Goal: Task Accomplishment & Management: Manage account settings

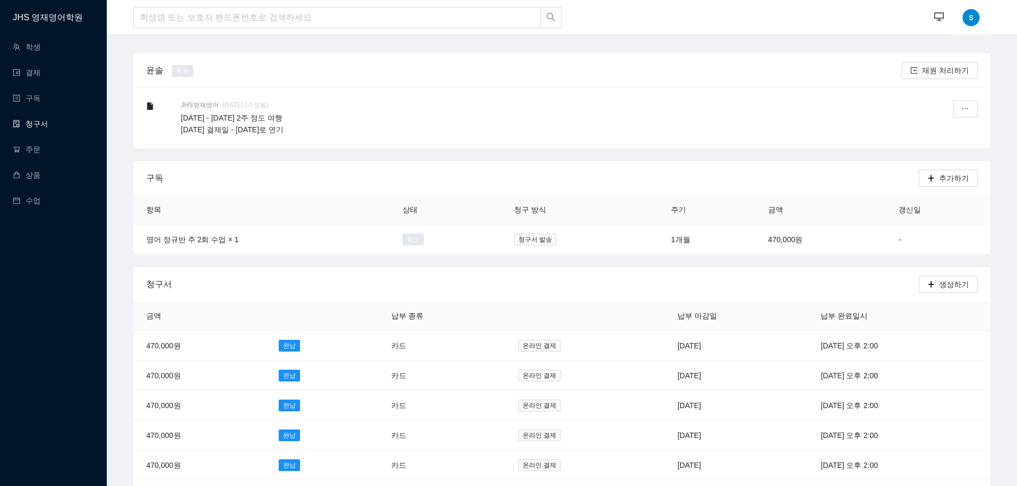
click at [39, 120] on link "청구서" at bounding box center [30, 124] width 35 height 9
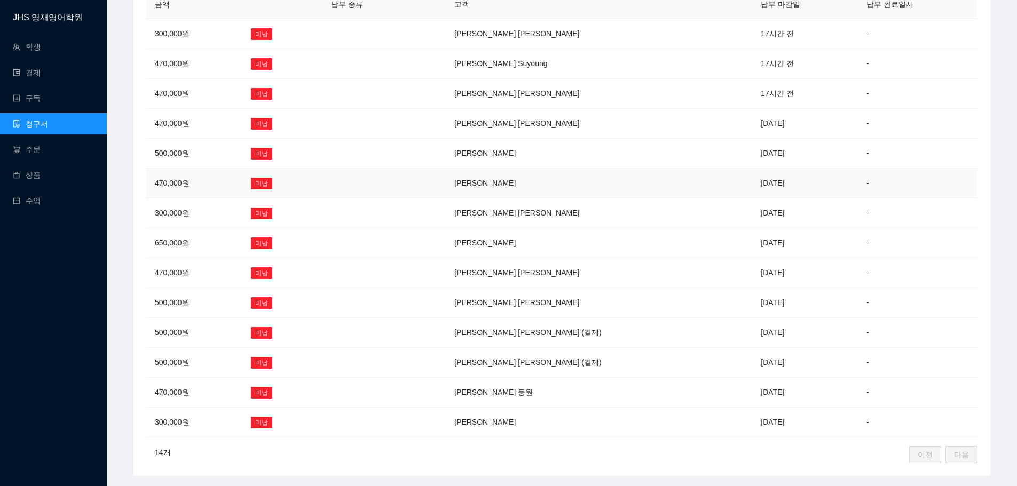
scroll to position [151, 0]
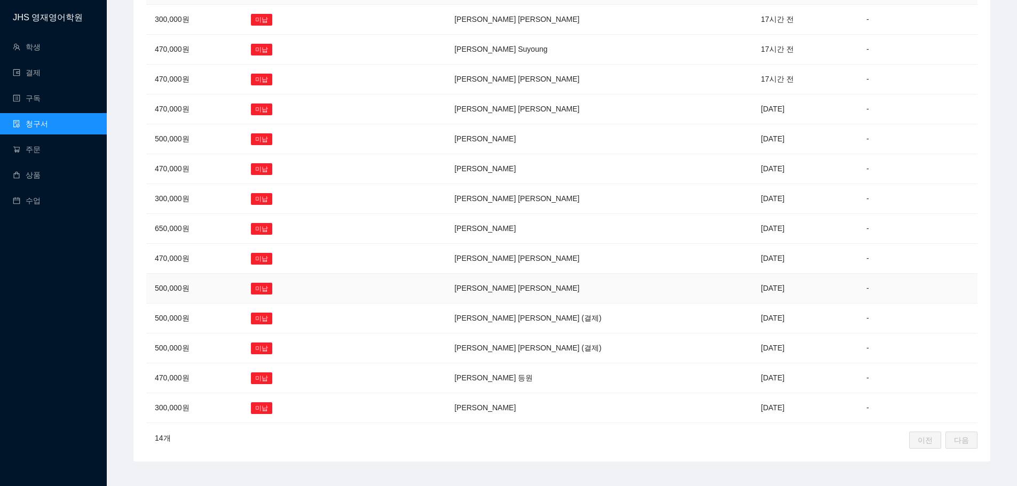
click at [544, 280] on td "[PERSON_NAME] [PERSON_NAME]" at bounding box center [599, 289] width 306 height 30
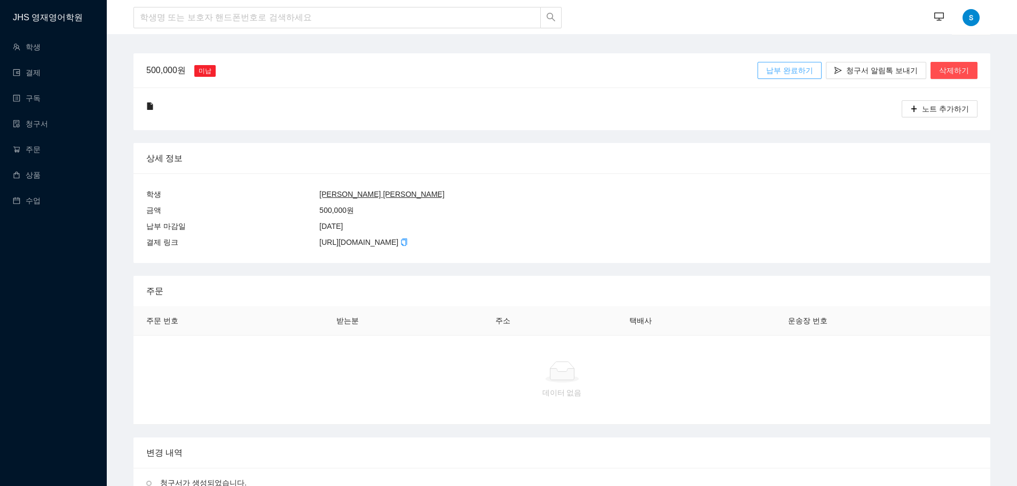
click at [798, 69] on span "납부 완료하기" at bounding box center [789, 71] width 47 height 12
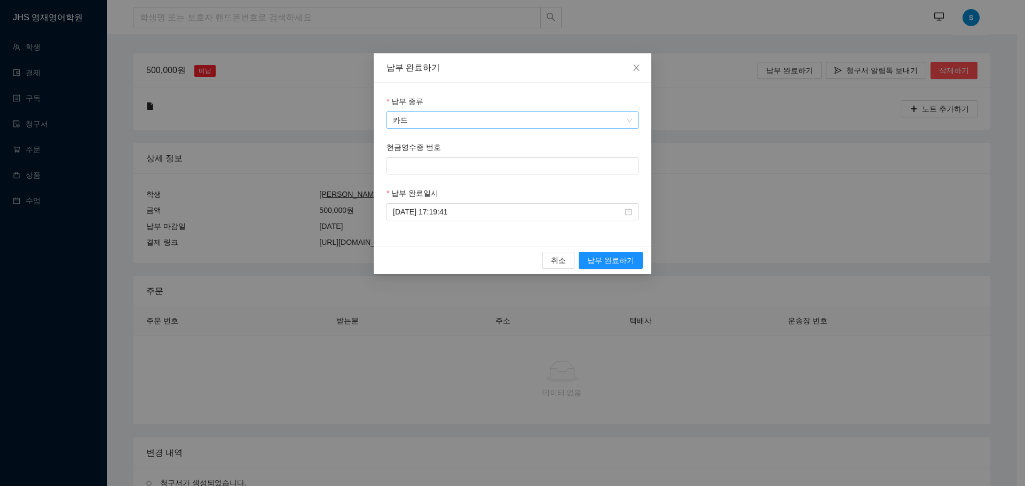
click at [466, 120] on span "카드" at bounding box center [512, 120] width 239 height 16
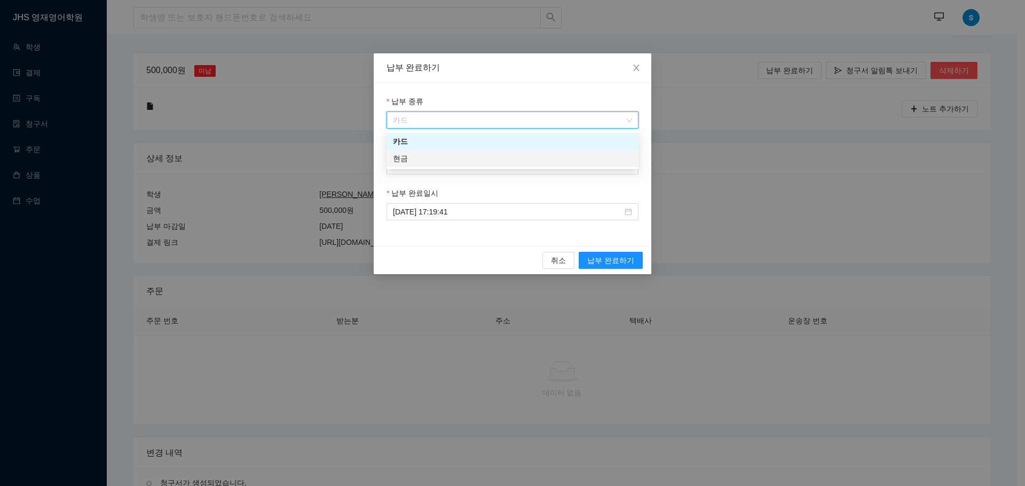
click at [448, 157] on div "현금" at bounding box center [512, 159] width 239 height 12
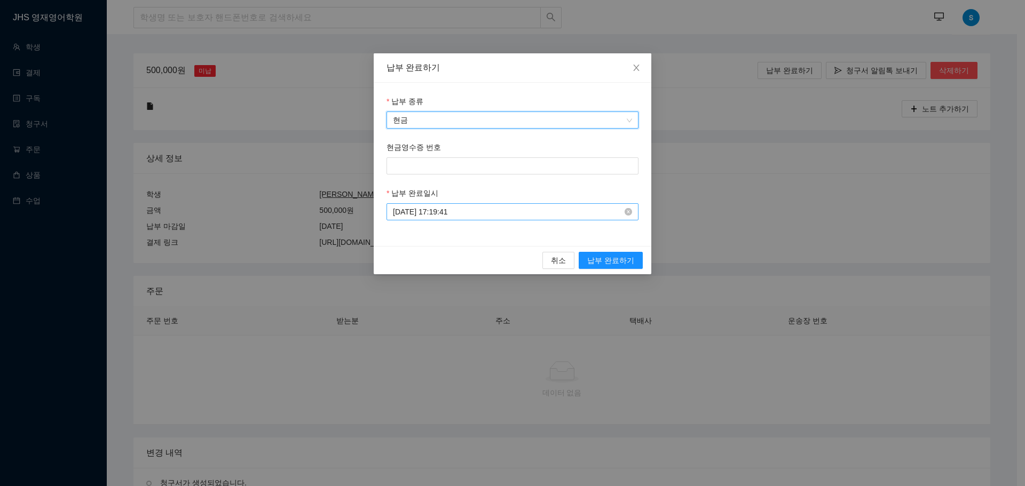
click at [467, 213] on input "[DATE] 17:19:41" at bounding box center [508, 212] width 230 height 12
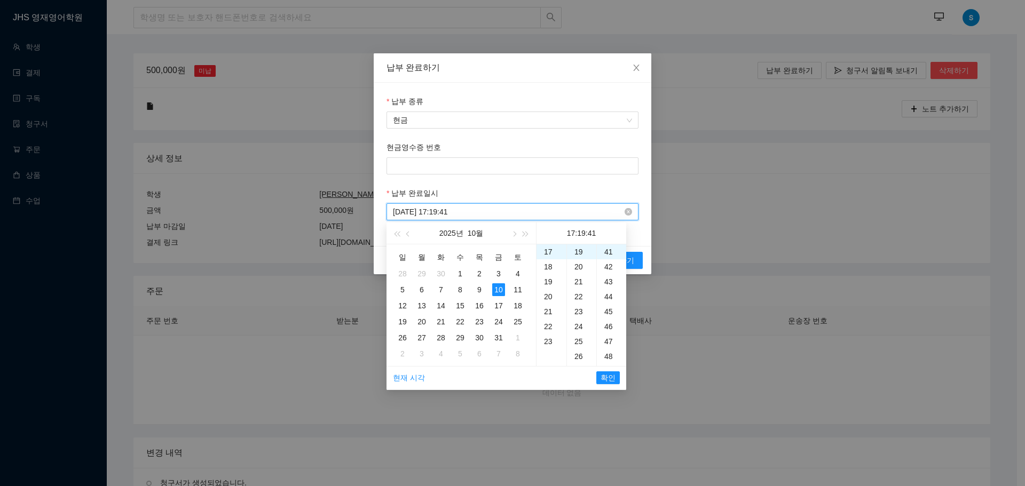
click at [467, 213] on input "[DATE] 17:19:41" at bounding box center [508, 212] width 230 height 12
click at [551, 271] on div "15" at bounding box center [552, 275] width 30 height 15
click at [580, 294] on div "54" at bounding box center [581, 294] width 29 height 15
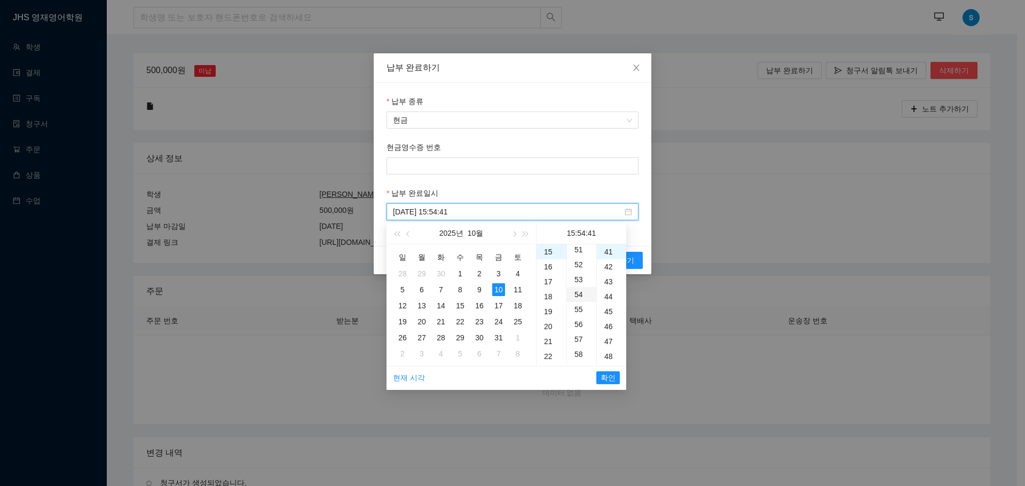
scroll to position [807, 0]
click at [610, 257] on div "38" at bounding box center [611, 260] width 29 height 15
type input "[DATE] 15:54:38"
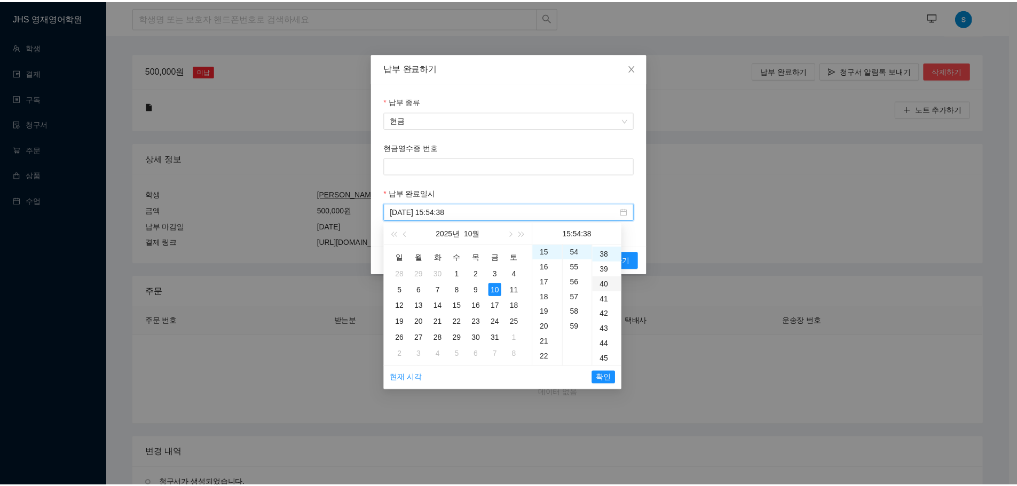
scroll to position [568, 0]
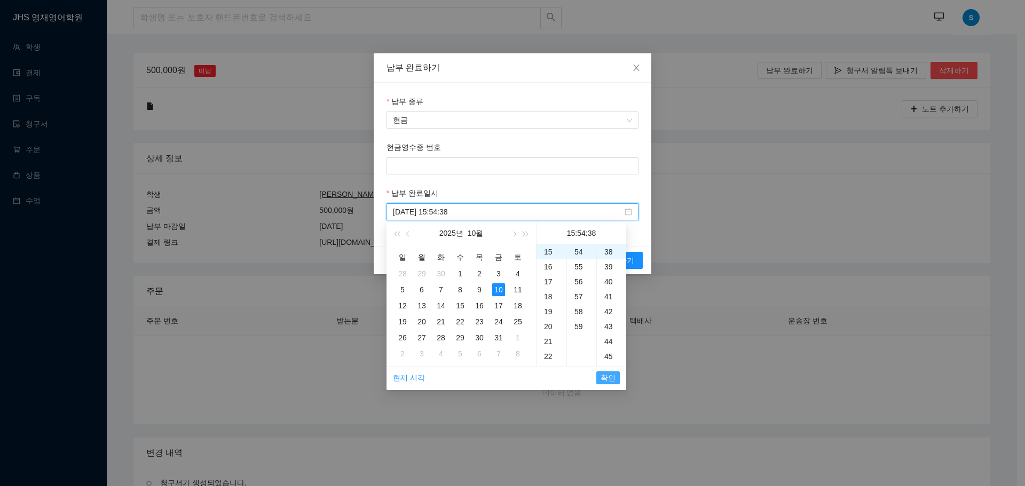
click at [604, 378] on span "확인" at bounding box center [608, 378] width 15 height 12
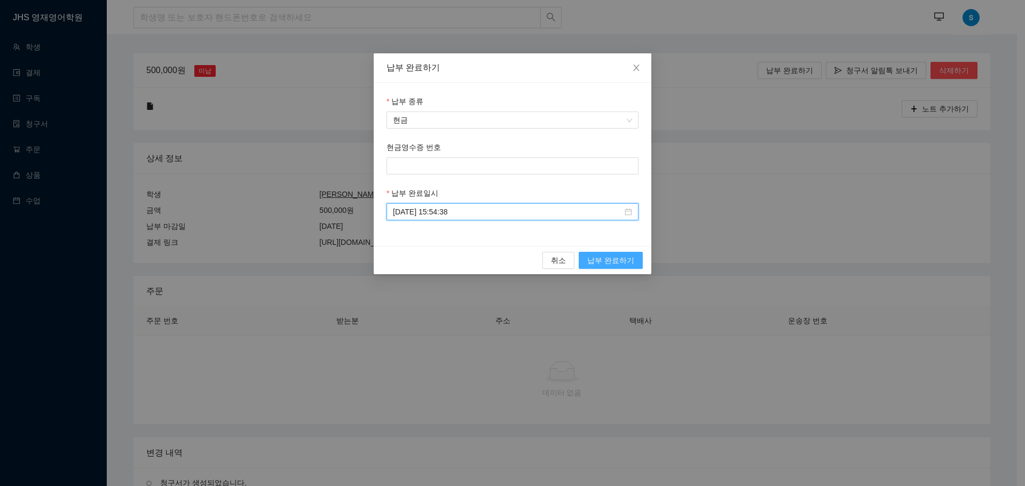
click at [620, 259] on span "납부 완료하기" at bounding box center [610, 261] width 47 height 12
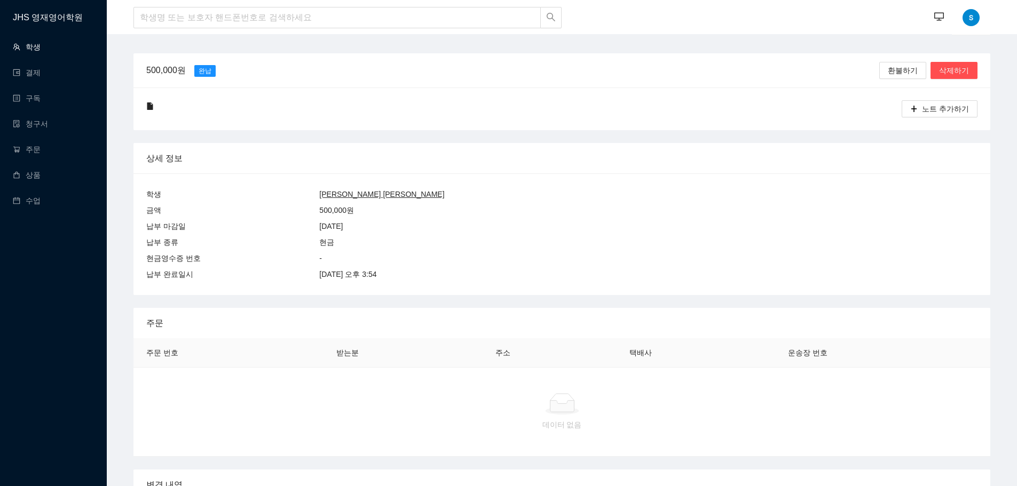
click at [34, 47] on link "학생" at bounding box center [27, 47] width 28 height 9
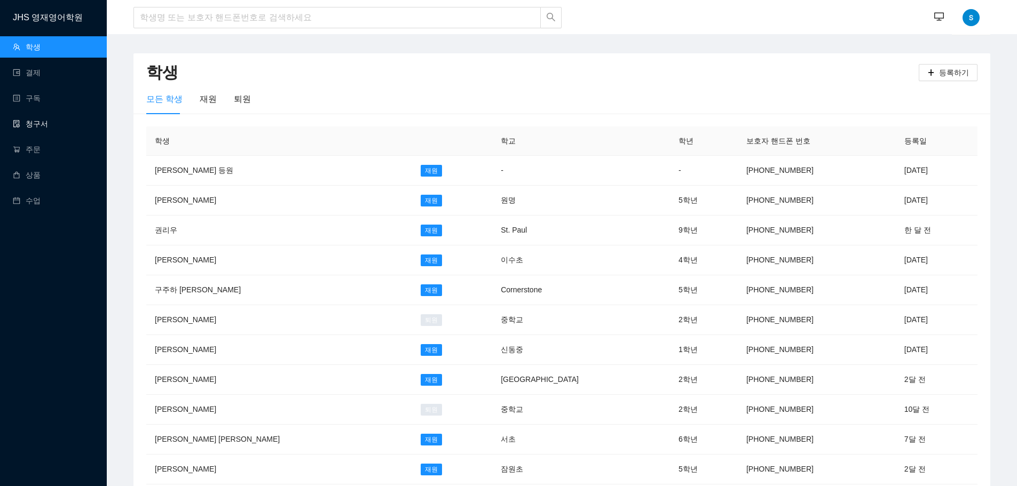
click at [41, 120] on link "청구서" at bounding box center [30, 124] width 35 height 9
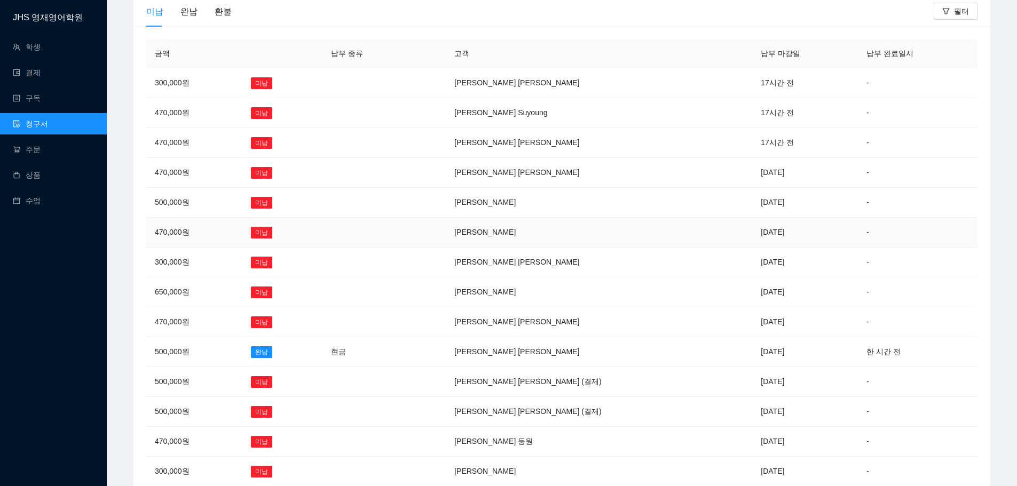
scroll to position [107, 0]
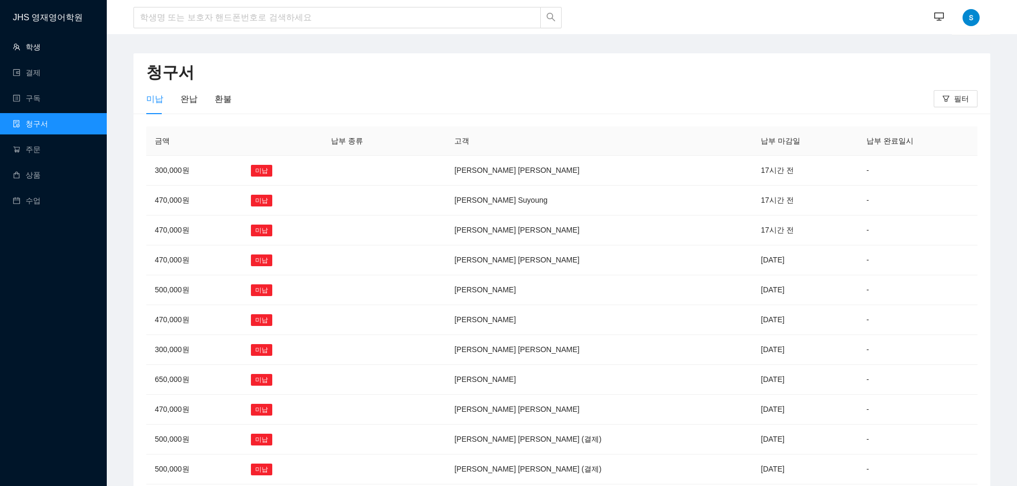
click at [40, 43] on link "학생" at bounding box center [27, 47] width 28 height 9
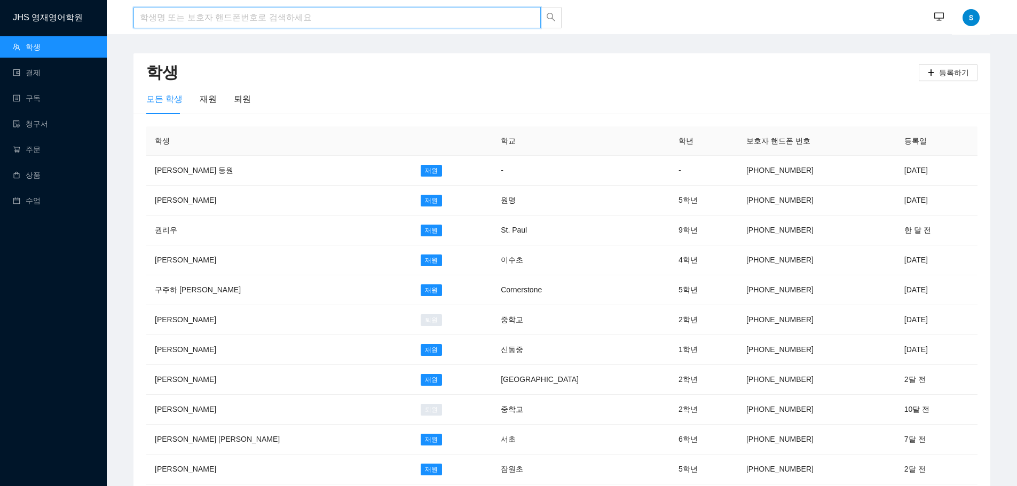
click at [195, 11] on input "search" at bounding box center [336, 17] width 407 height 21
type input "q"
type input "박윤호"
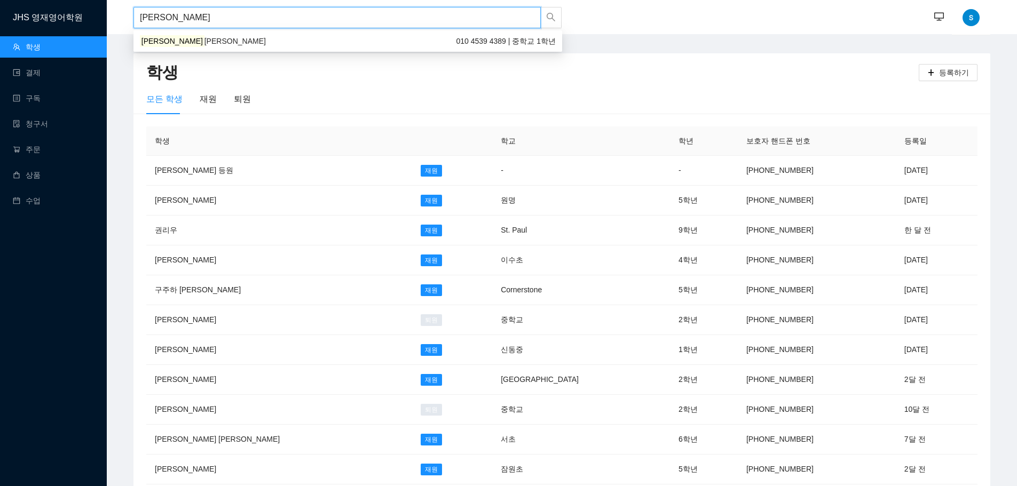
click at [207, 45] on div "박윤호 William 010 4539 4389 | 중학교 1학년" at bounding box center [348, 41] width 416 height 12
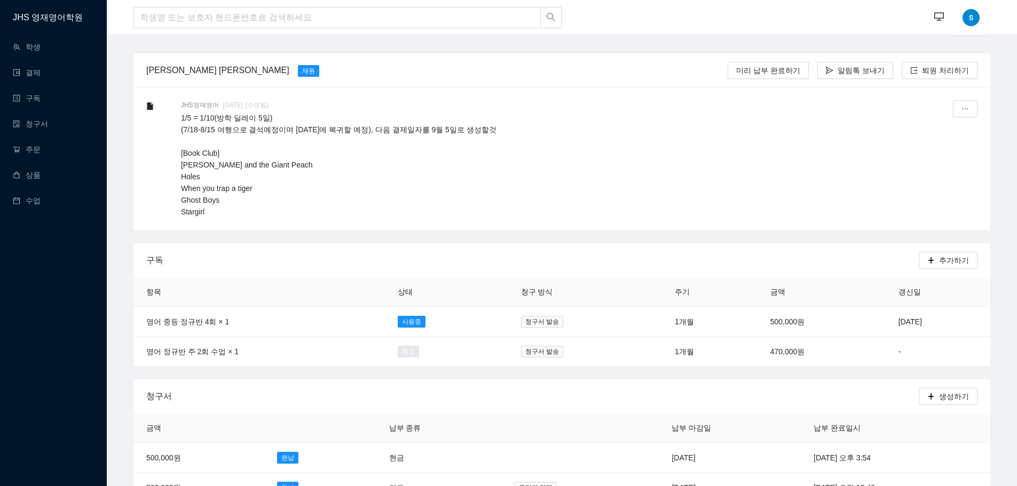
click at [555, 178] on p "1/5 = 1/10(방학 딜레이 5일) (7/18-8/15 여행으로 결석예정이며 9월5일에 복귀할 예정), 다음 결제일자를 9월 5일로 생성할…" at bounding box center [544, 165] width 727 height 106
